Goal: Task Accomplishment & Management: Manage account settings

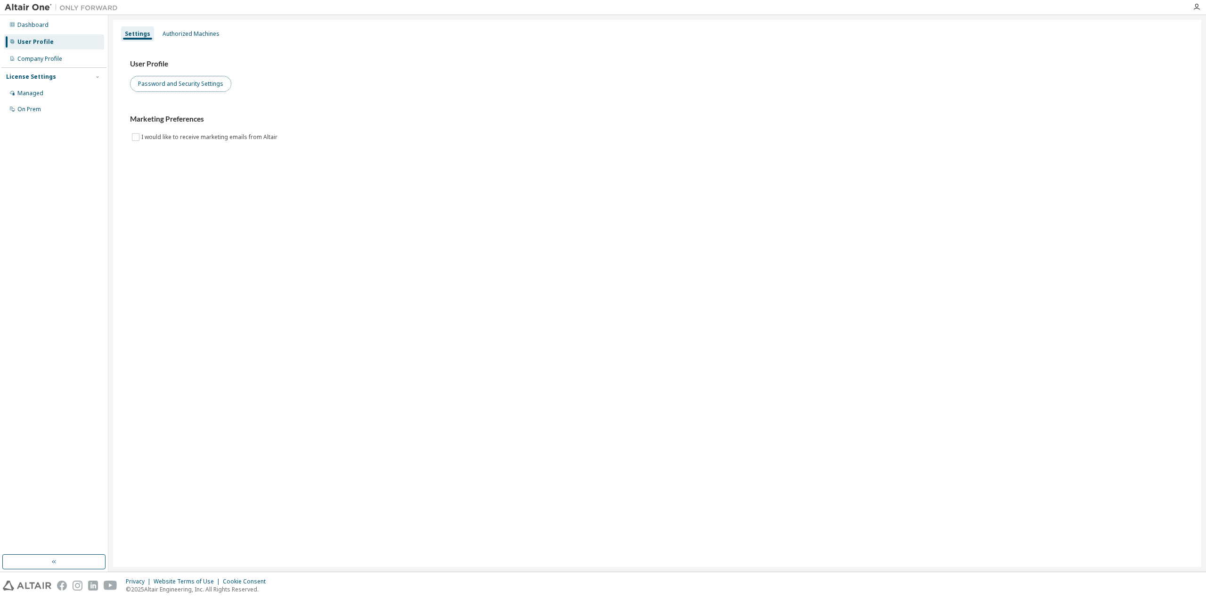
click at [172, 83] on button "Password and Security Settings" at bounding box center [180, 84] width 101 height 16
